Goal: Task Accomplishment & Management: Use online tool/utility

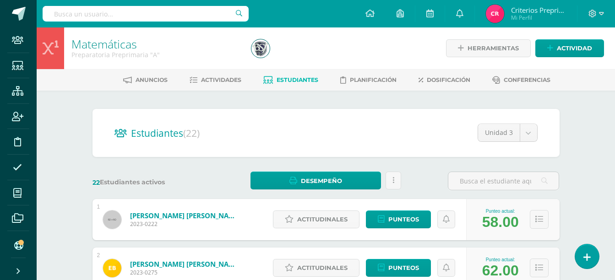
click at [604, 12] on div at bounding box center [596, 13] width 38 height 27
click at [599, 13] on icon at bounding box center [601, 13] width 5 height 3
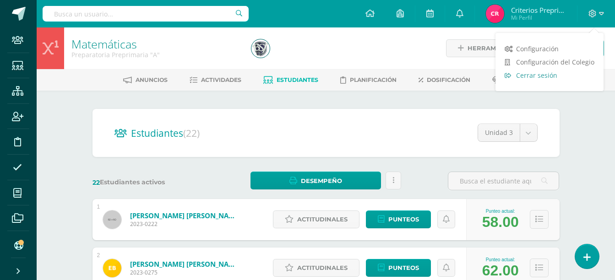
click at [580, 70] on link "Cerrar sesión" at bounding box center [549, 75] width 108 height 13
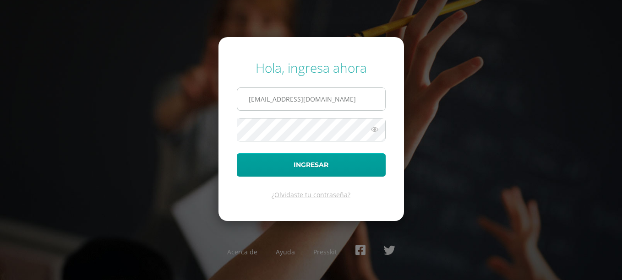
click at [359, 110] on input "miaceituno@bilinguesanjuan.edu.gt" at bounding box center [311, 99] width 148 height 22
type input "m"
click at [445, 145] on div "Hola, ingresa ahora luis Ingresar ¿Olvidaste tu contraseña? Acerca de Ayuda Pre…" at bounding box center [311, 140] width 591 height 177
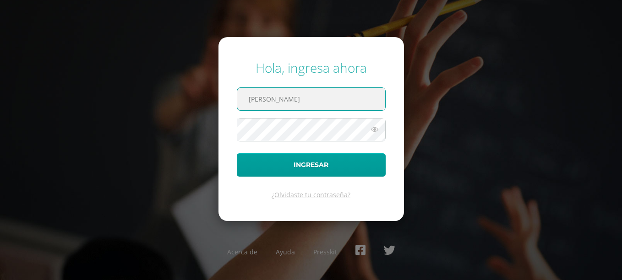
click at [328, 99] on input "luis" at bounding box center [311, 99] width 148 height 22
type input "luisa"
click at [444, 147] on div "Hola, ingresa ahora luisa Ingresar ¿Olvidaste tu contraseña? Acerca de Ayuda Pr…" at bounding box center [311, 140] width 591 height 177
click at [313, 106] on input "luisa" at bounding box center [311, 99] width 148 height 22
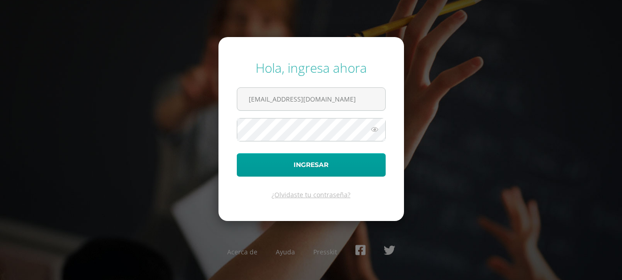
click at [304, 111] on form "Hola, ingresa ahora miaceituno@bilinguesanjuan.edu.gt Ingresar ¿Olvidaste tu co…" at bounding box center [310, 129] width 185 height 184
click at [304, 100] on input "miaceituno@bilinguesanjuan.edu.gt" at bounding box center [311, 99] width 148 height 22
drag, startPoint x: 281, startPoint y: 101, endPoint x: 221, endPoint y: 103, distance: 59.6
click at [221, 103] on form "Hola, ingresa ahora miaceituno@bilinguesanjuan.edu.gt Ingresar ¿Olvidaste tu co…" at bounding box center [310, 129] width 185 height 184
type input "lsosa@bilinguesanjuan.edu.gt"
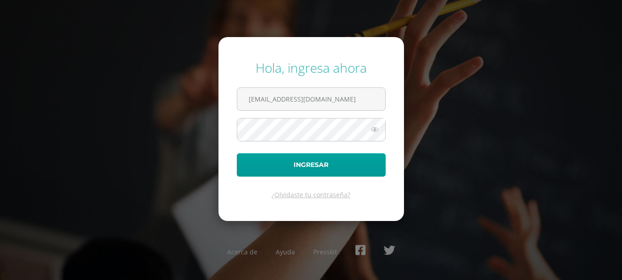
click at [374, 131] on icon at bounding box center [375, 129] width 12 height 11
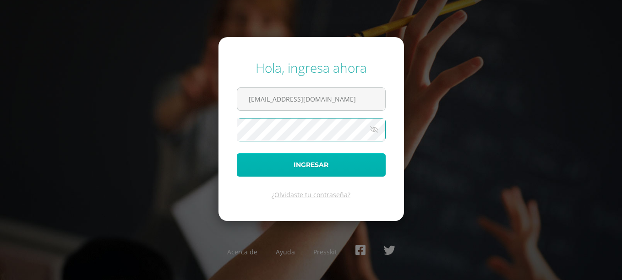
click at [325, 165] on button "Ingresar" at bounding box center [311, 164] width 149 height 23
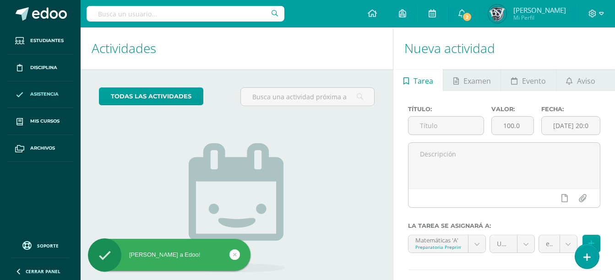
click at [55, 88] on link "Asistencia" at bounding box center [40, 94] width 66 height 27
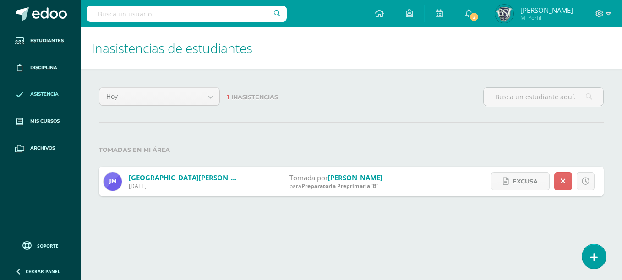
click at [176, 11] on input "text" at bounding box center [187, 14] width 200 height 16
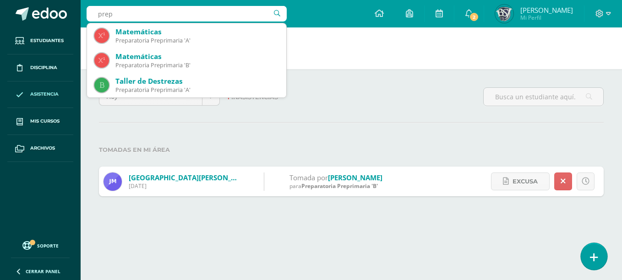
type input "prep"
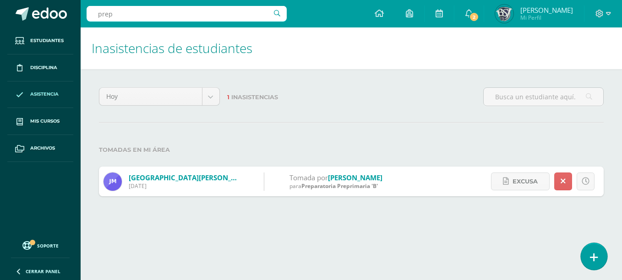
click at [597, 253] on icon at bounding box center [594, 257] width 8 height 11
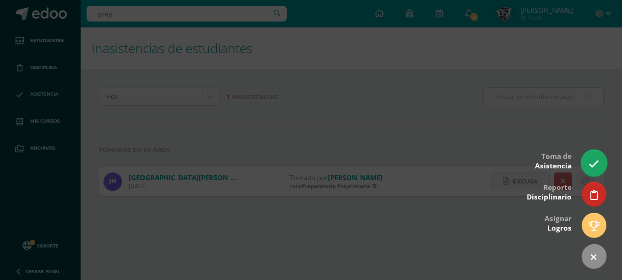
click at [587, 157] on link at bounding box center [594, 163] width 26 height 27
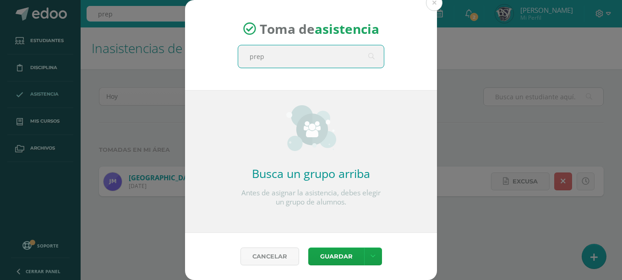
type input "prepa"
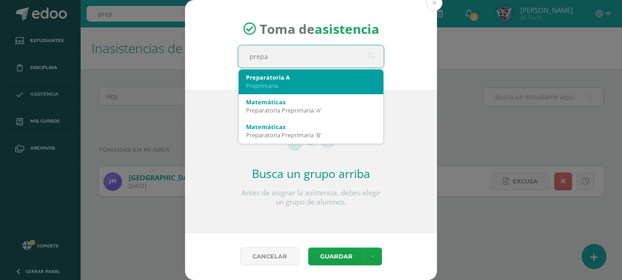
click at [337, 84] on div "Preprimaria" at bounding box center [311, 85] width 130 height 8
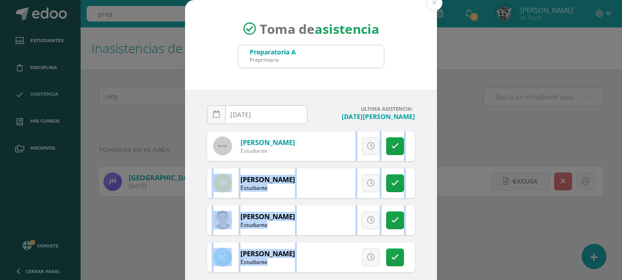
drag, startPoint x: 435, startPoint y: 139, endPoint x: 435, endPoint y: 262, distance: 122.7
click at [435, 262] on div "Toma de asistencia Preparatoria A Preprimaria prepa [DATE] August, 2025 Mo Tu W…" at bounding box center [311, 173] width 614 height 346
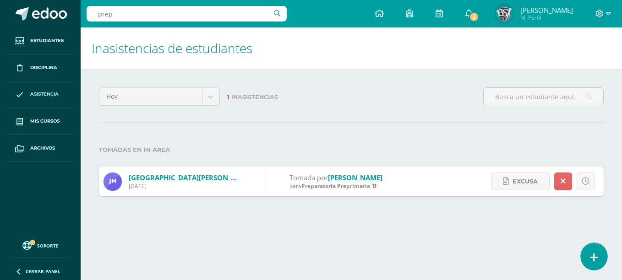
click at [603, 256] on link at bounding box center [594, 256] width 26 height 27
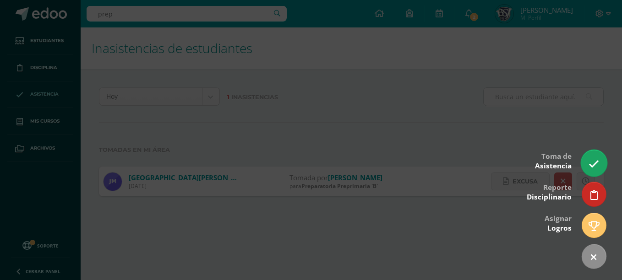
click at [598, 162] on icon at bounding box center [593, 164] width 11 height 11
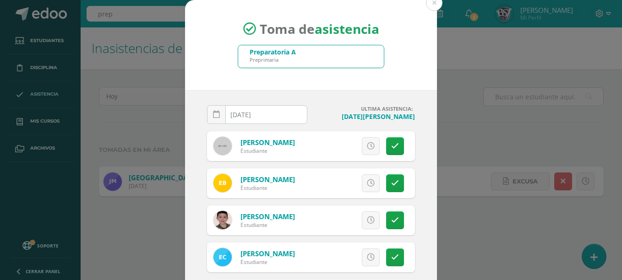
scroll to position [66, 0]
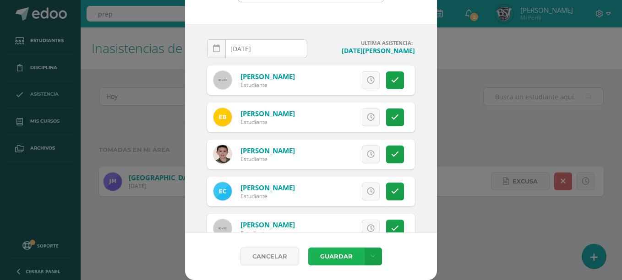
click at [327, 259] on button "Guardar" at bounding box center [336, 257] width 56 height 18
